Goal: Check status: Check status

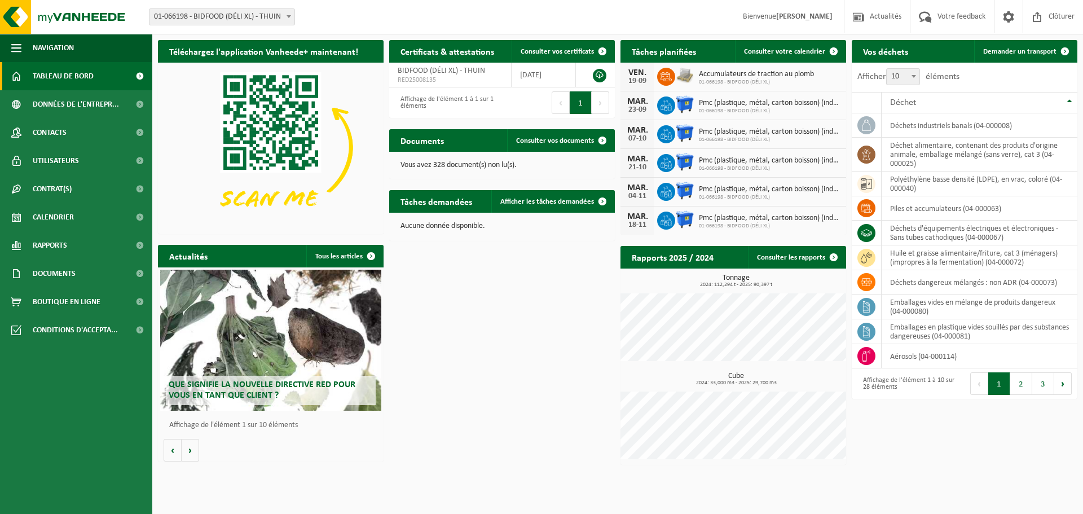
click at [537, 330] on div "Téléchargez l'application Vanheede+ maintenant! Cachez Certificats & attestatio…" at bounding box center [617, 252] width 925 height 436
click at [779, 52] on span "Consulter votre calendrier" at bounding box center [784, 51] width 81 height 7
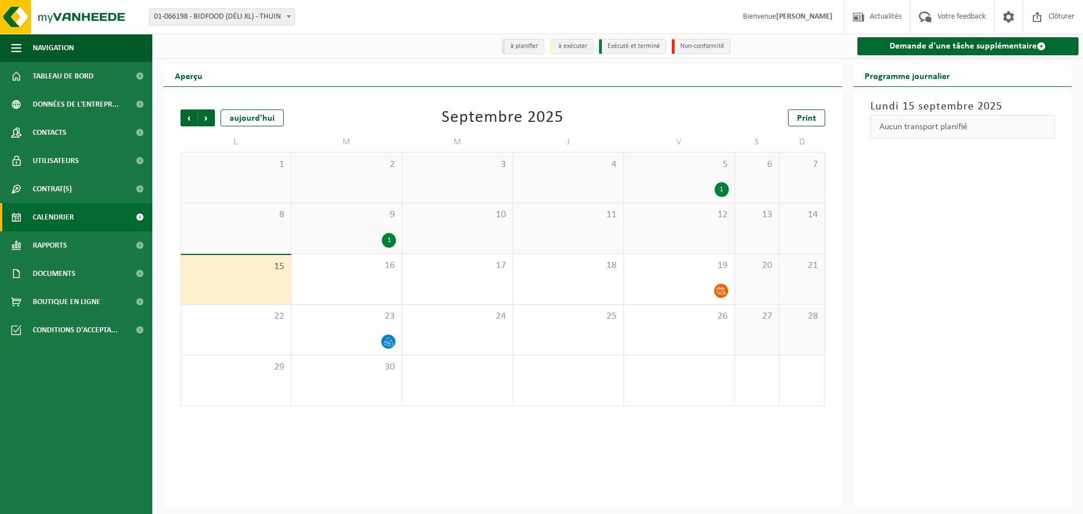
click at [389, 243] on div "1" at bounding box center [389, 240] width 14 height 15
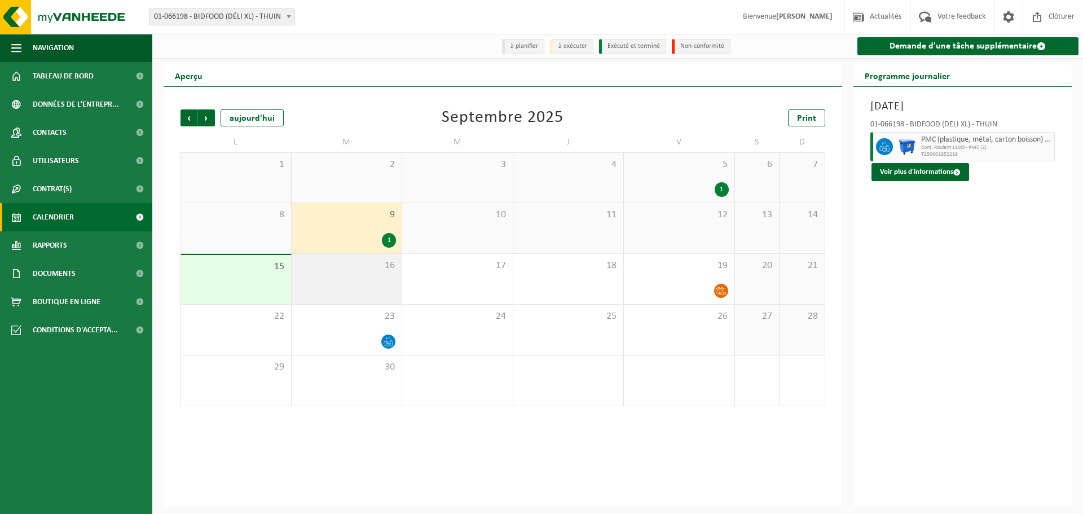
click at [385, 259] on div "16" at bounding box center [347, 279] width 111 height 50
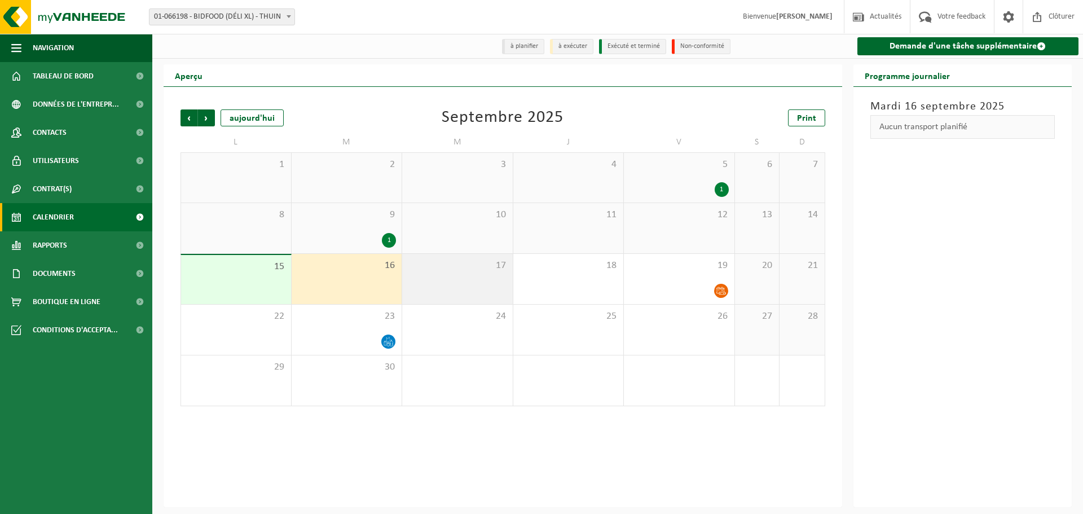
click at [407, 258] on div "17" at bounding box center [457, 279] width 111 height 50
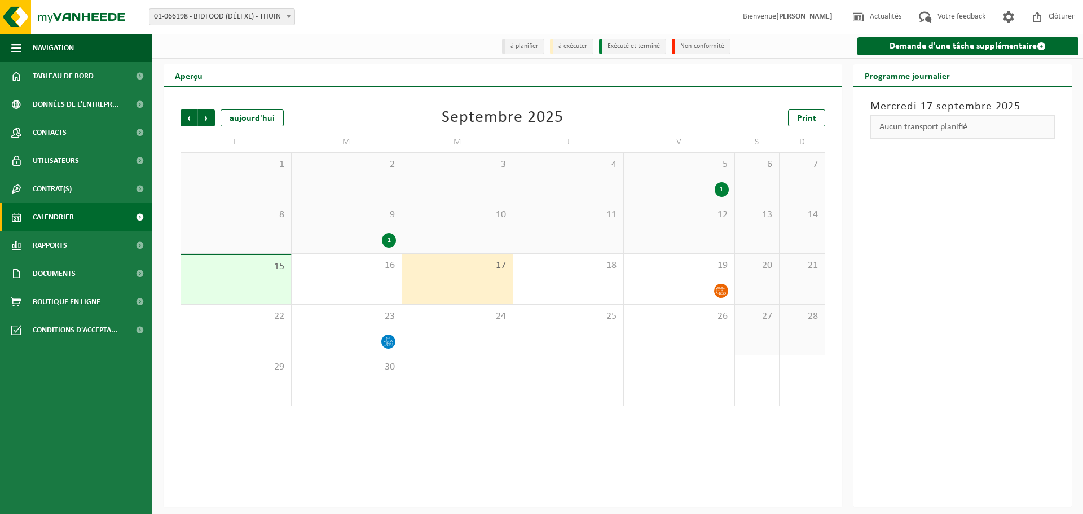
click at [392, 243] on div "1" at bounding box center [389, 240] width 14 height 15
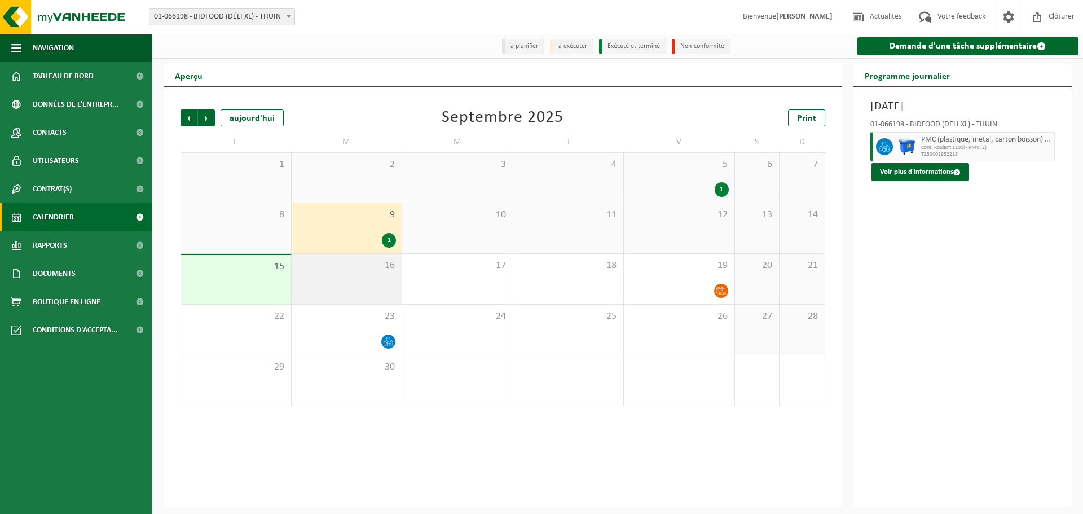
click at [380, 271] on span "16" at bounding box center [346, 266] width 99 height 12
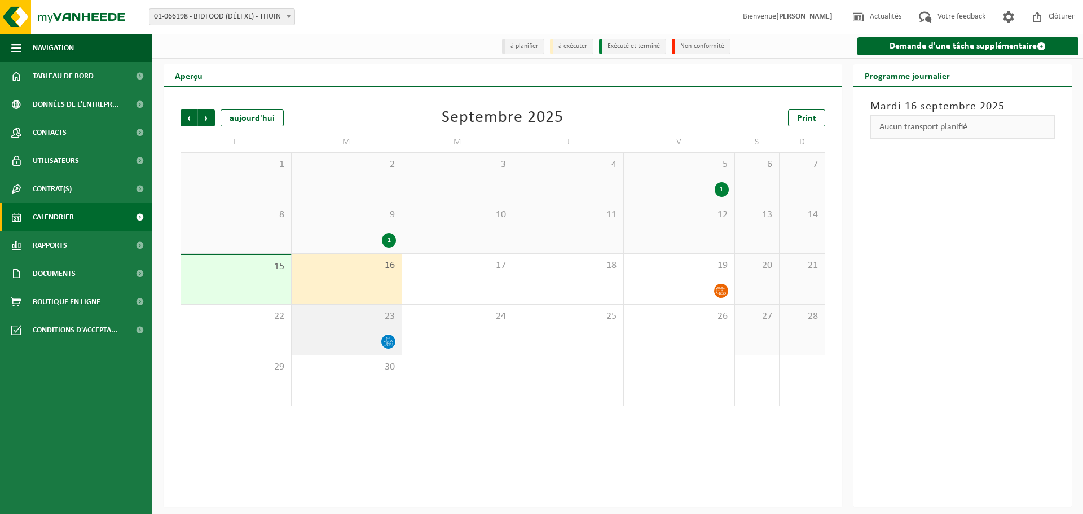
click at [389, 345] on icon at bounding box center [389, 342] width 10 height 10
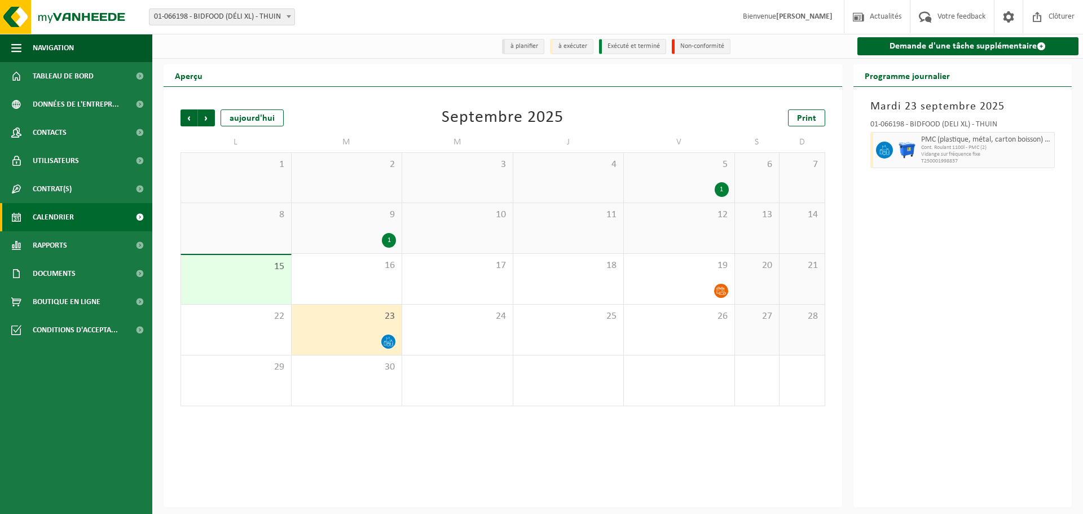
click at [726, 187] on div "1" at bounding box center [722, 189] width 14 height 15
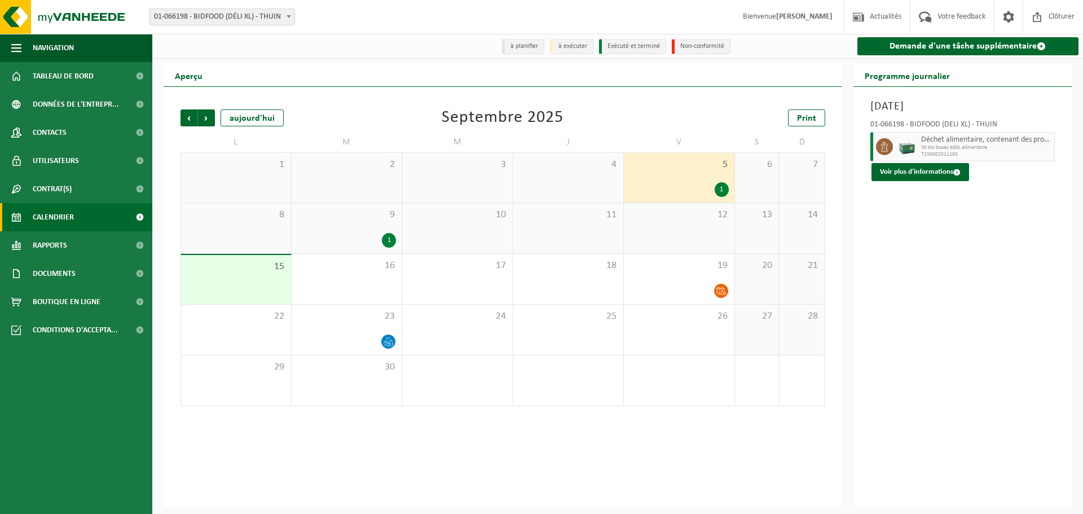
click at [389, 240] on div "1" at bounding box center [389, 240] width 14 height 15
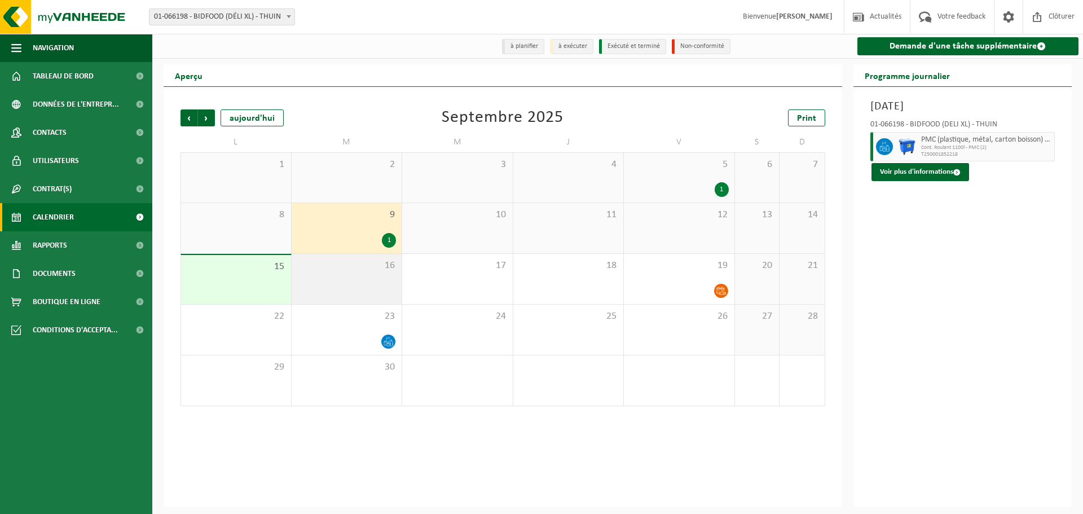
click at [388, 265] on span "16" at bounding box center [346, 266] width 99 height 12
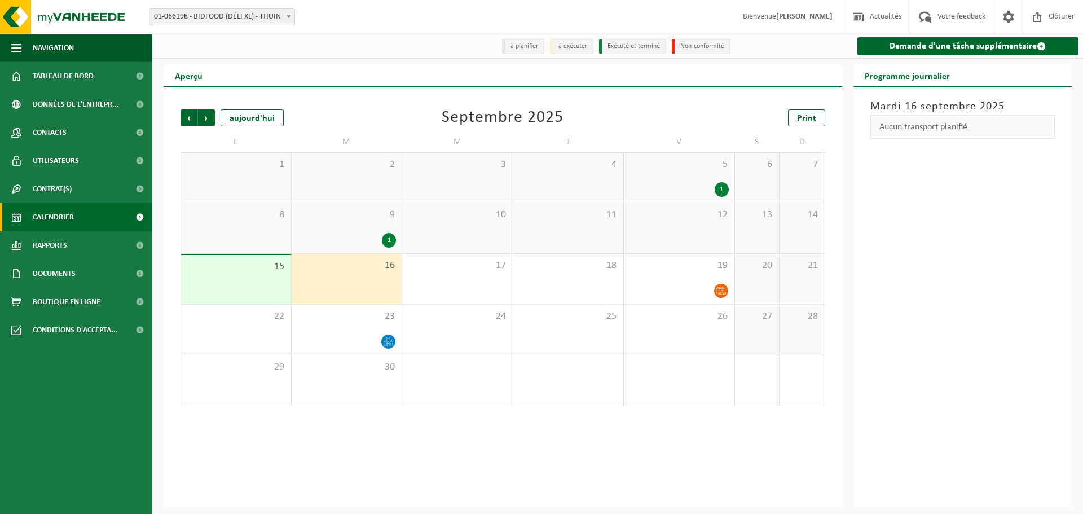
click at [262, 236] on div "8" at bounding box center [236, 228] width 110 height 50
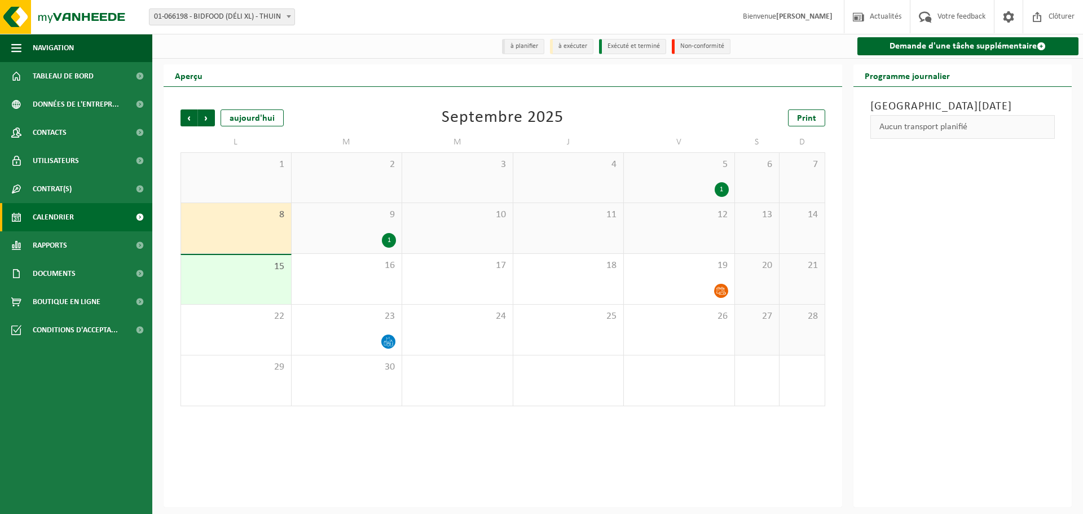
drag, startPoint x: 261, startPoint y: 267, endPoint x: 271, endPoint y: 277, distance: 14.4
click at [261, 269] on span "15" at bounding box center [236, 267] width 99 height 12
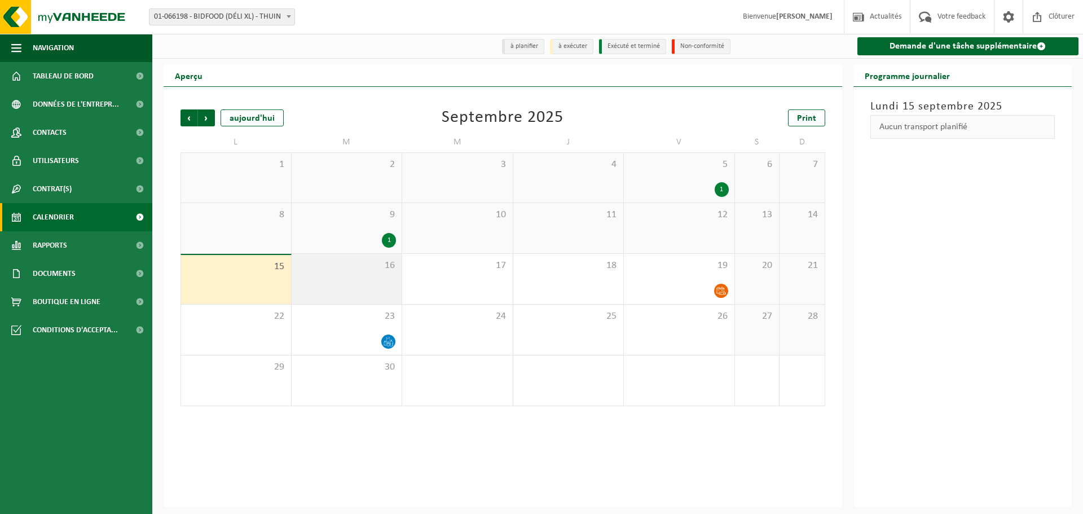
click at [401, 275] on div "16" at bounding box center [347, 279] width 111 height 50
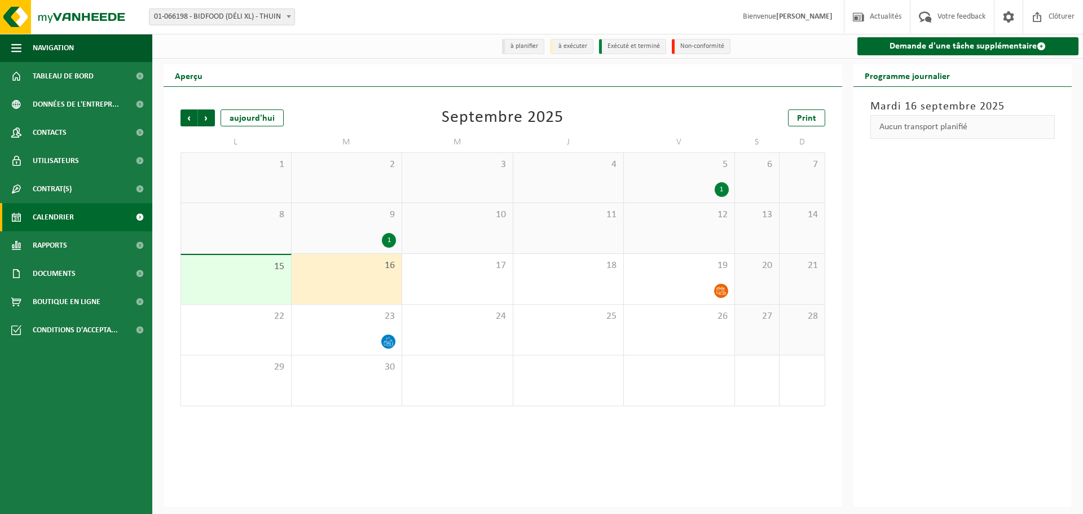
click at [375, 238] on div "1" at bounding box center [346, 240] width 99 height 15
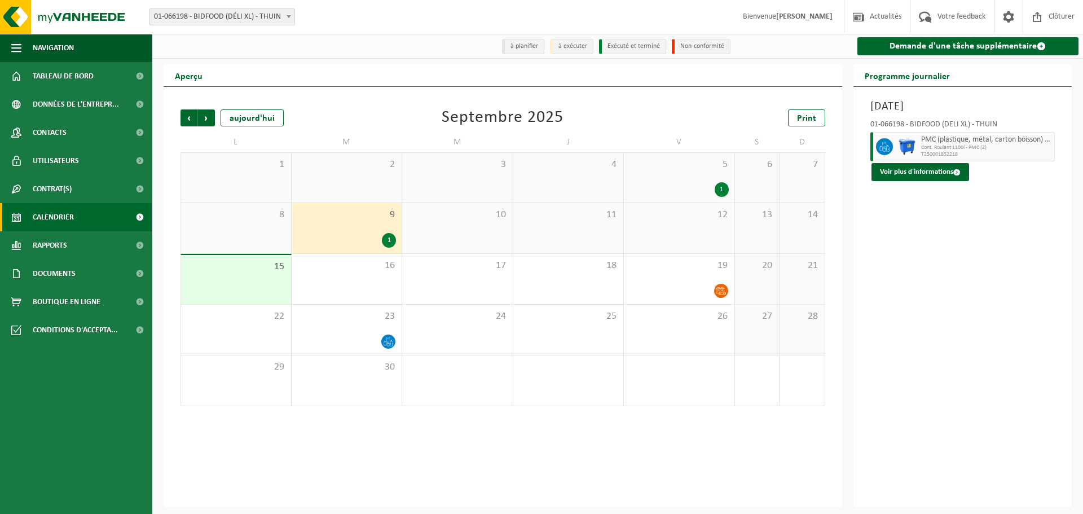
click at [697, 181] on div "5 1" at bounding box center [679, 178] width 111 height 50
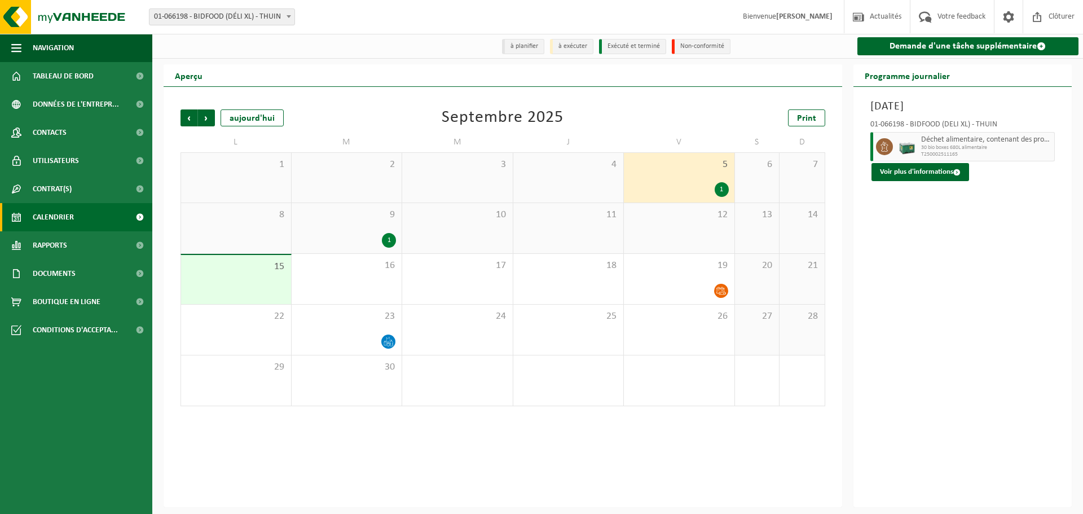
click at [363, 243] on div "1" at bounding box center [346, 240] width 99 height 15
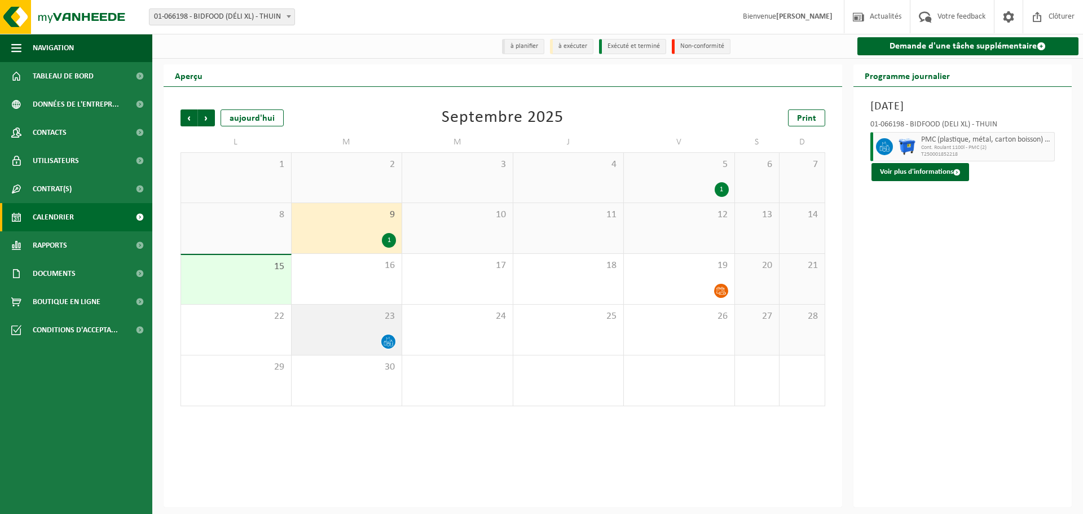
click at [369, 344] on div at bounding box center [346, 341] width 99 height 15
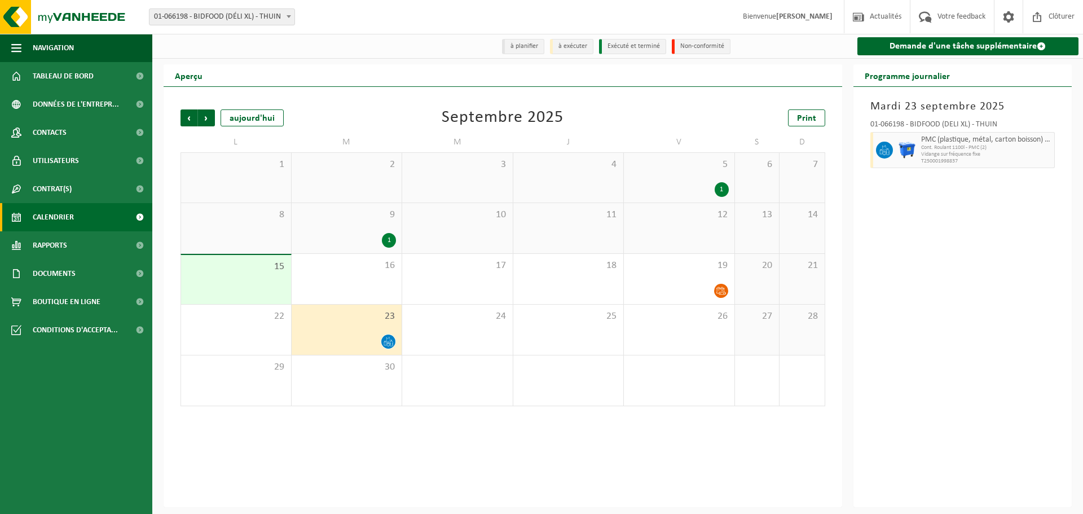
click at [352, 239] on div "1" at bounding box center [346, 240] width 99 height 15
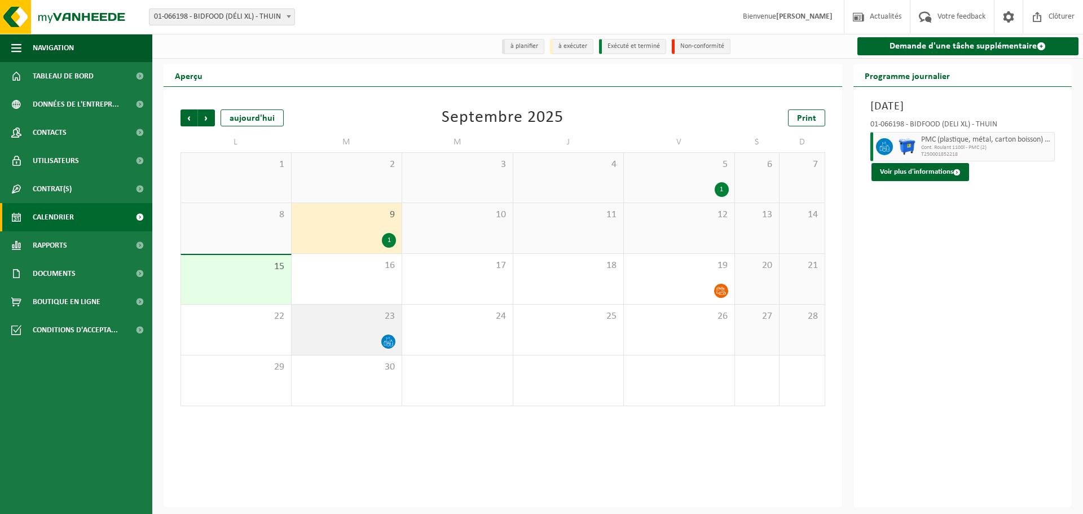
click at [356, 345] on div at bounding box center [346, 341] width 99 height 15
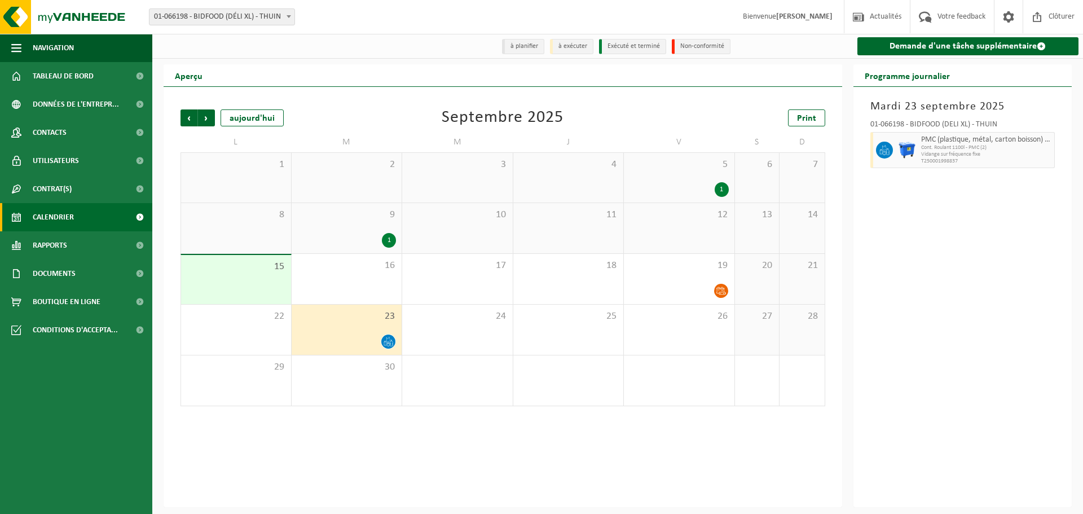
click at [357, 243] on div "1" at bounding box center [346, 240] width 99 height 15
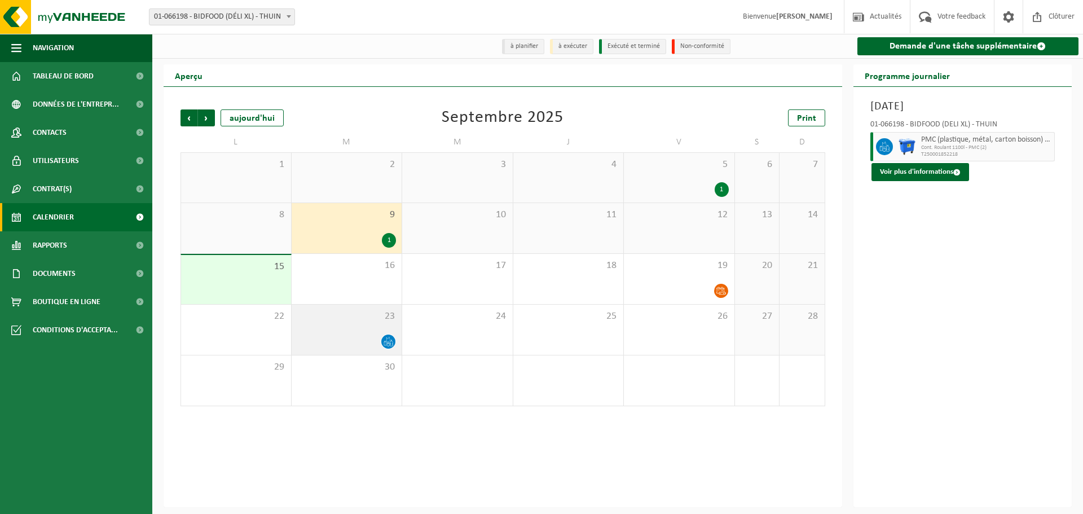
click at [358, 333] on div "23" at bounding box center [347, 330] width 111 height 50
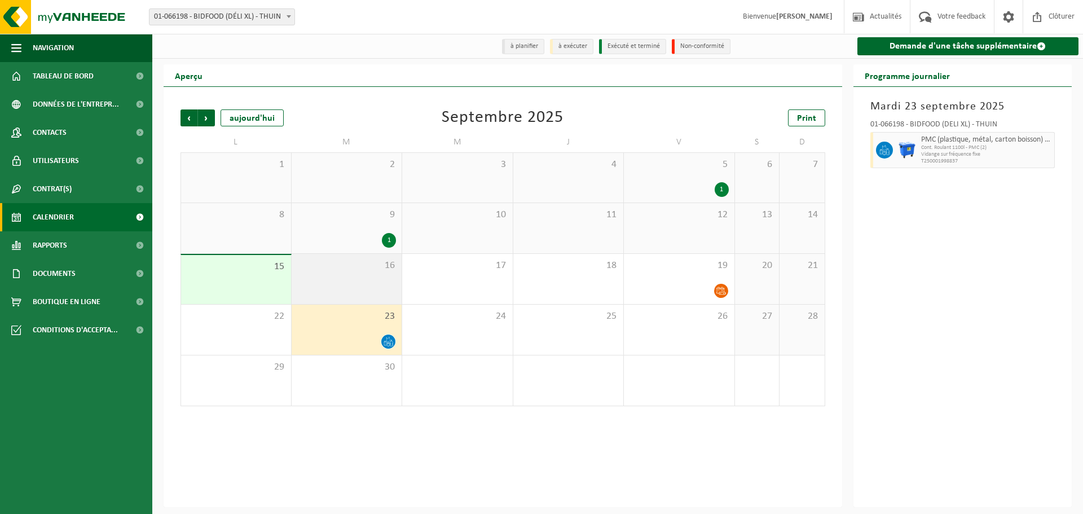
click at [385, 273] on div "16" at bounding box center [347, 279] width 111 height 50
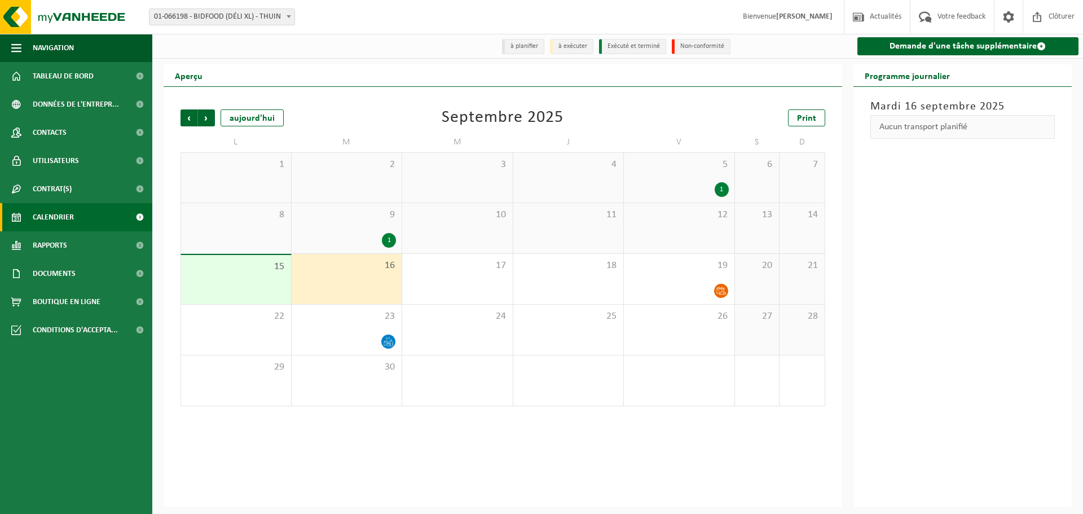
click at [265, 284] on div "15" at bounding box center [236, 279] width 110 height 49
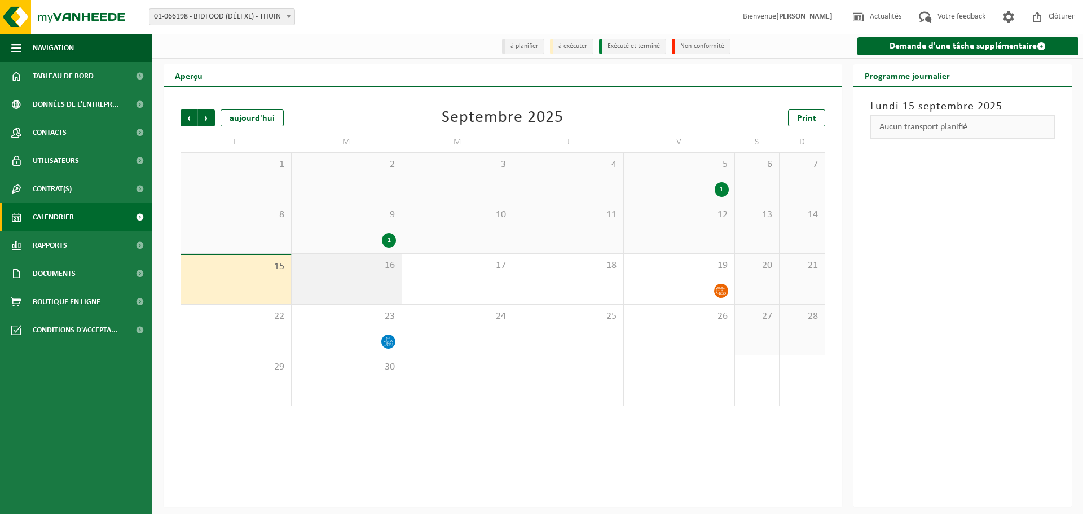
click at [386, 267] on span "16" at bounding box center [346, 266] width 99 height 12
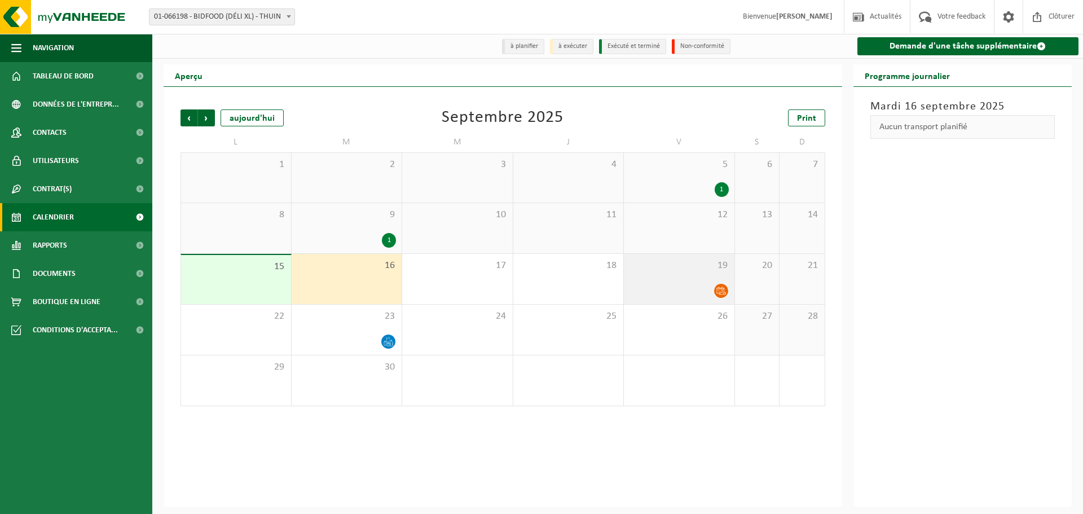
click at [718, 278] on div "19" at bounding box center [679, 279] width 111 height 50
